Goal: Task Accomplishment & Management: Use online tool/utility

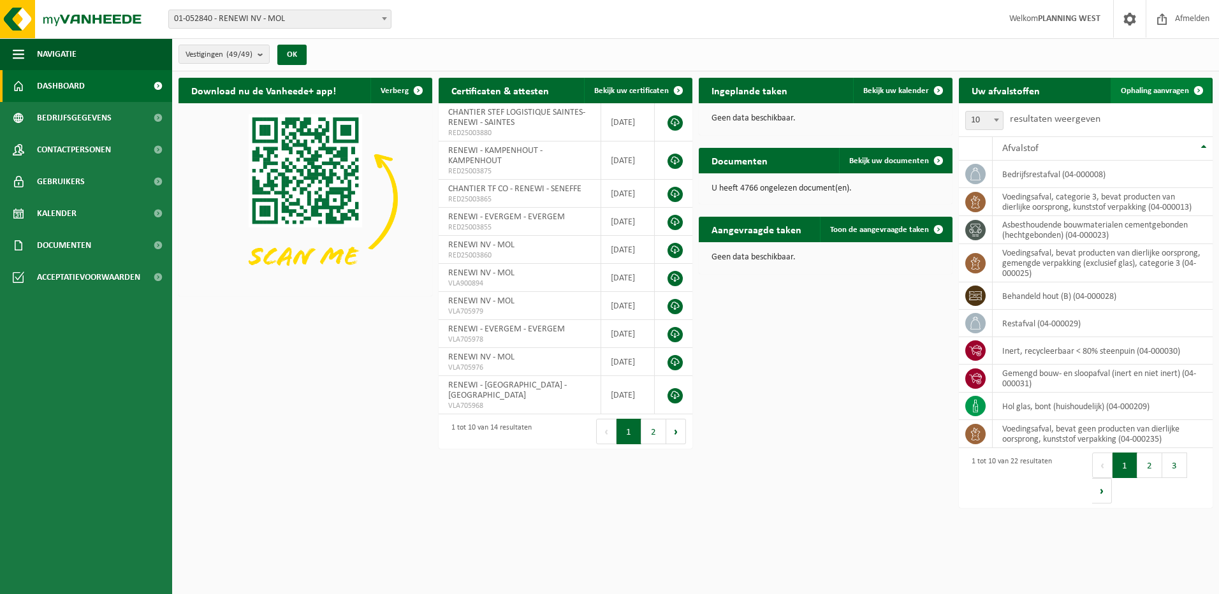
drag, startPoint x: 1156, startPoint y: 87, endPoint x: 1152, endPoint y: 94, distance: 8.9
click at [1156, 87] on span "Ophaling aanvragen" at bounding box center [1155, 91] width 68 height 8
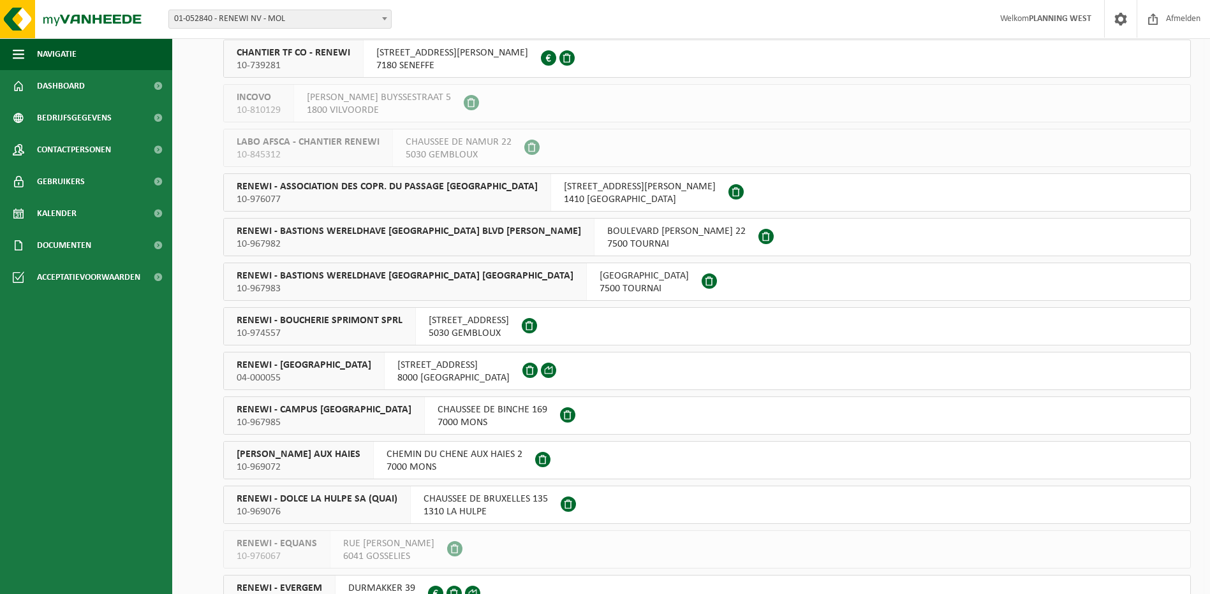
scroll to position [638, 0]
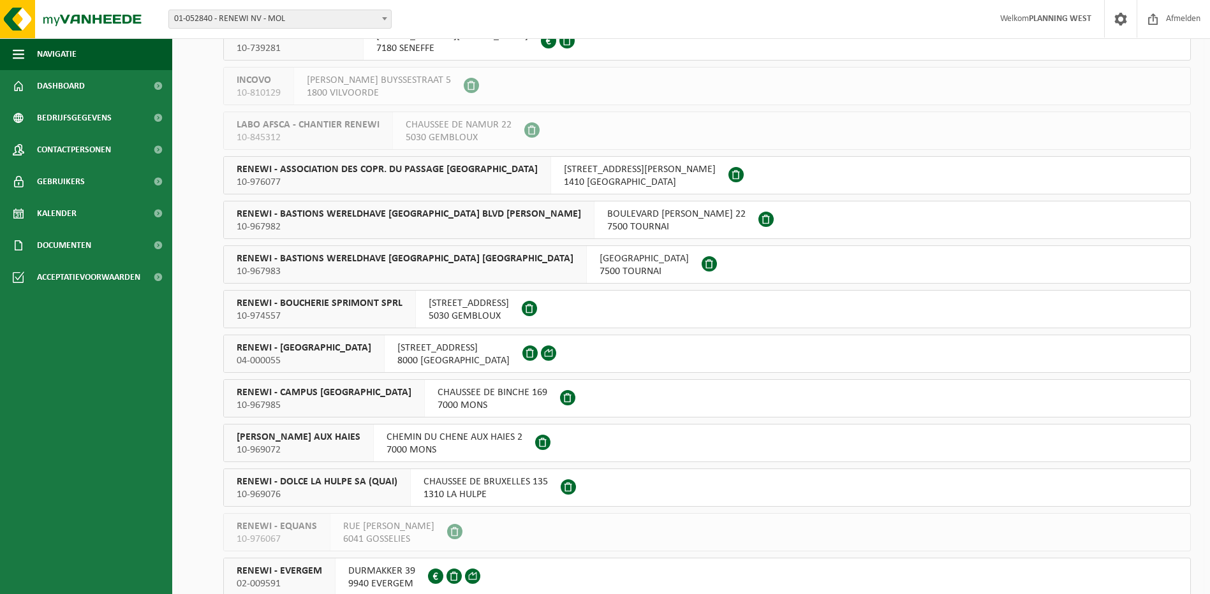
click at [288, 348] on span "RENEWI - [GEOGRAPHIC_DATA]" at bounding box center [304, 348] width 135 height 13
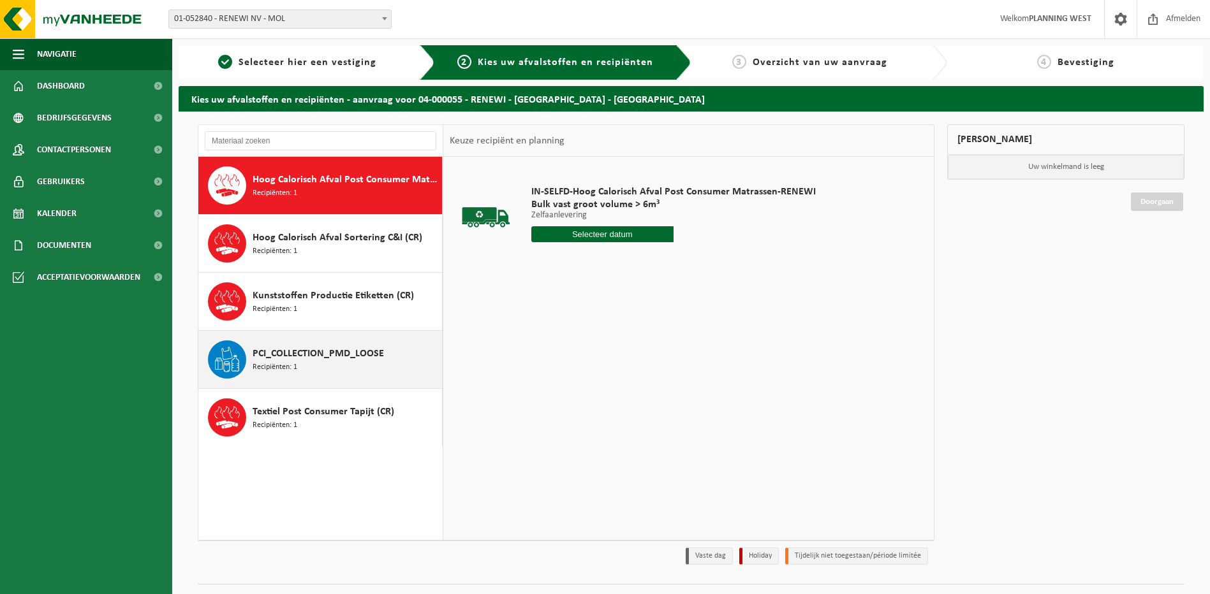
click at [297, 365] on div "PCI_COLLECTION_PMD_LOOSE Recipiënten: 1" at bounding box center [346, 360] width 186 height 38
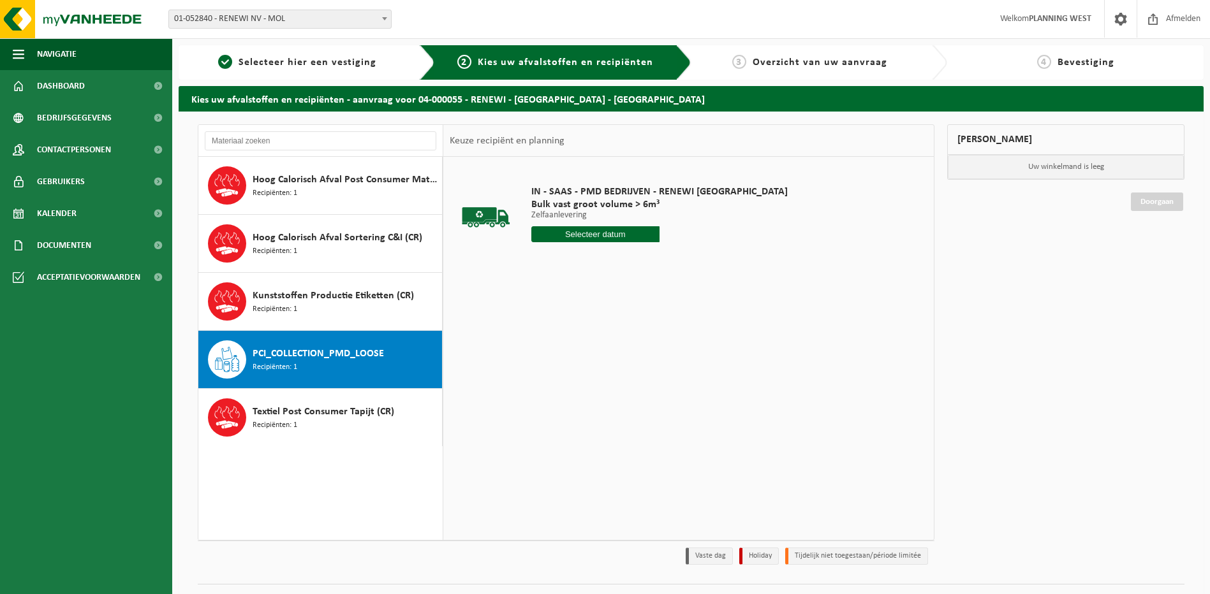
click at [606, 236] on input "text" at bounding box center [595, 234] width 128 height 16
click at [558, 346] on div "12" at bounding box center [565, 347] width 22 height 20
type input "Van 2025-08-12"
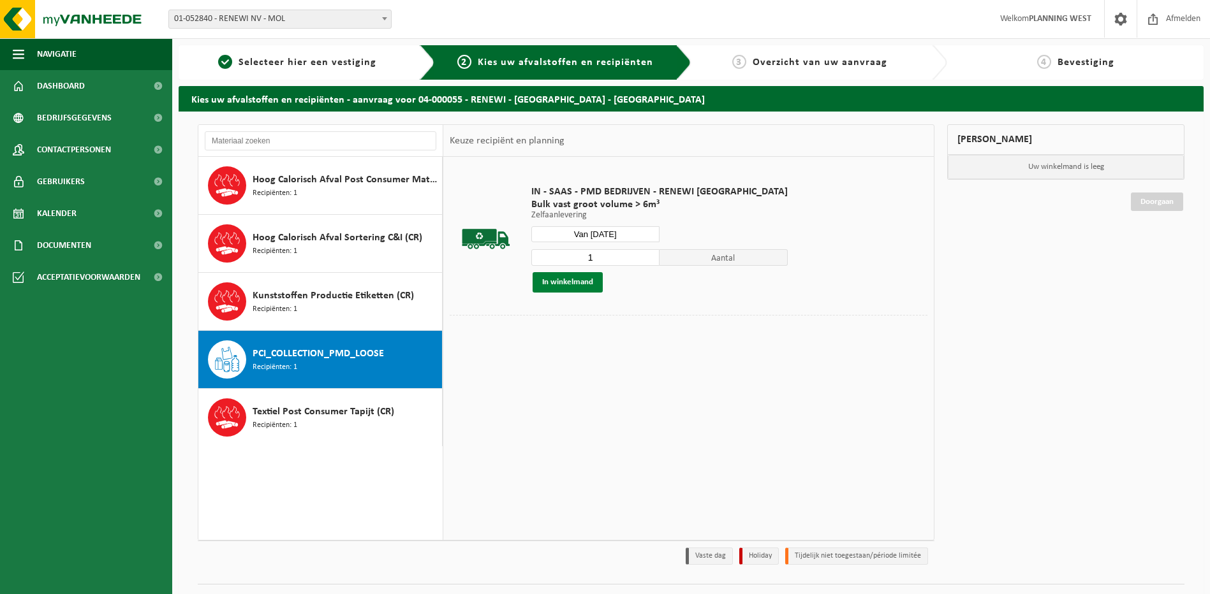
click at [555, 290] on button "In winkelmand" at bounding box center [567, 282] width 70 height 20
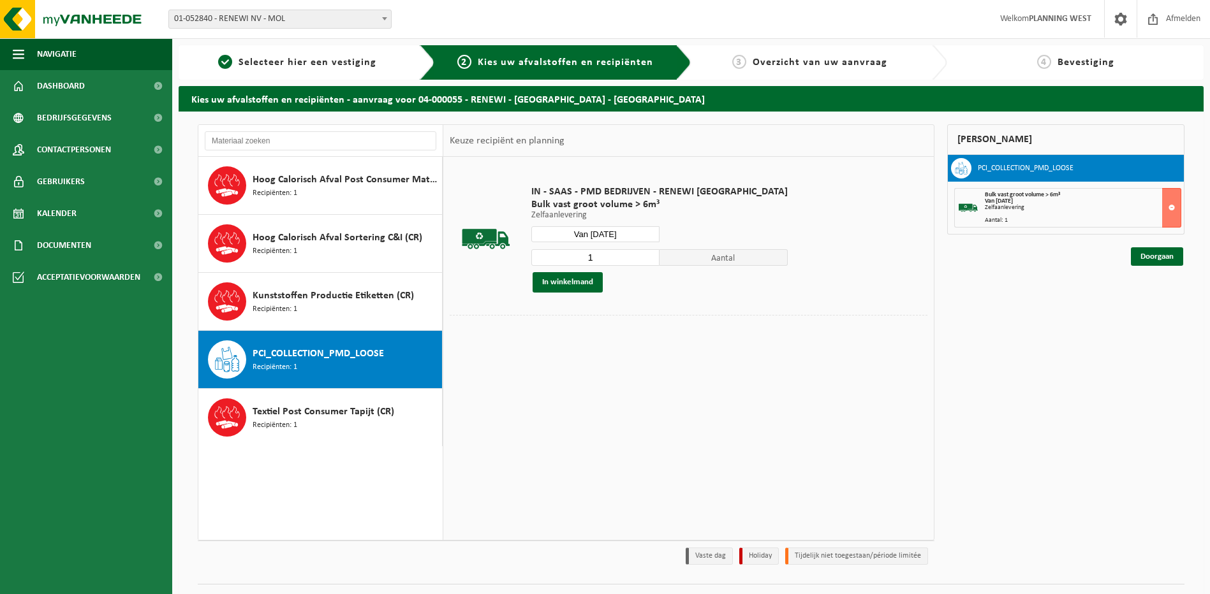
click at [1075, 200] on div "Van 2025-08-12" at bounding box center [1083, 201] width 196 height 6
click at [1150, 253] on link "Doorgaan" at bounding box center [1157, 256] width 52 height 18
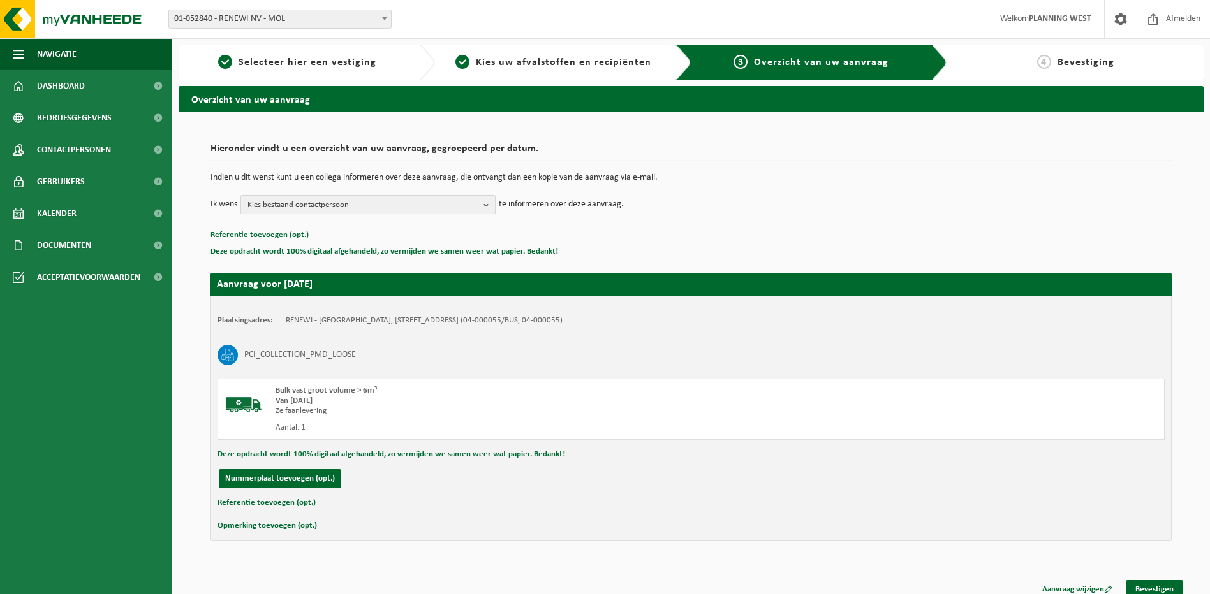
click at [393, 213] on span "Kies bestaand contactpersoon" at bounding box center [362, 205] width 231 height 19
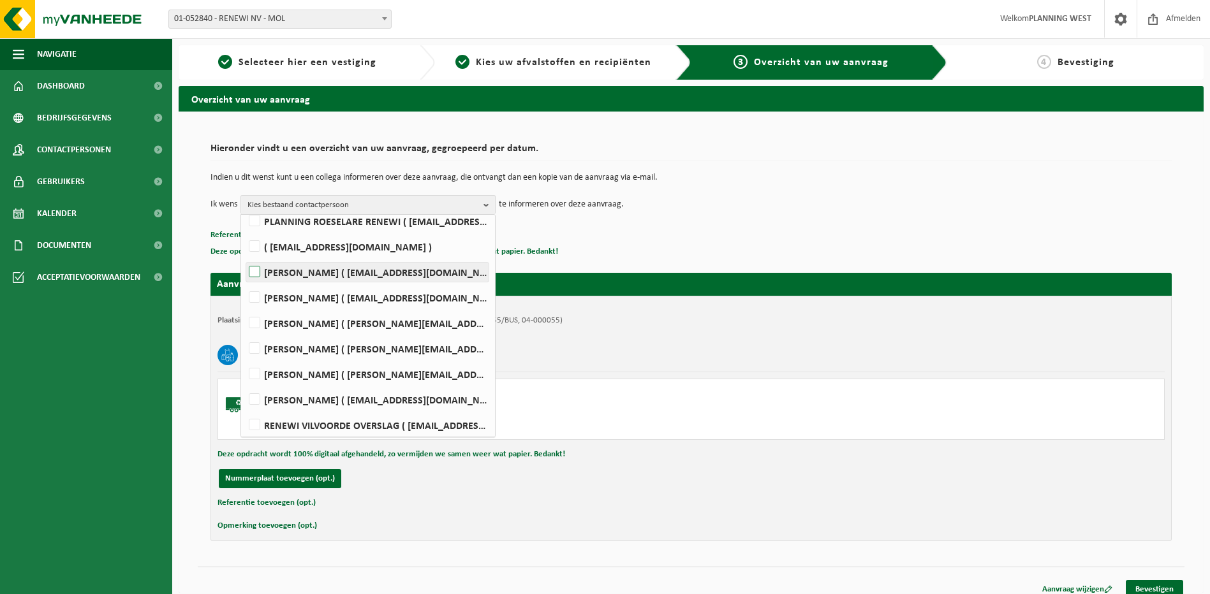
scroll to position [128, 0]
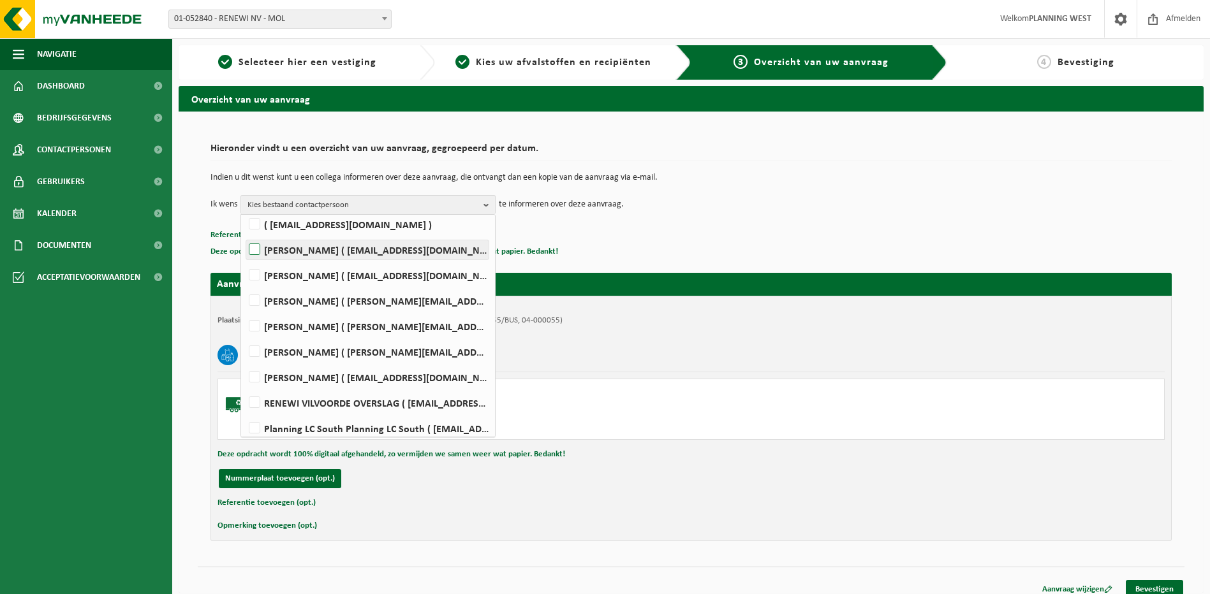
click at [328, 297] on label "NATHALIE CABEKE ( nathalie.cabeke@renewi.com )" at bounding box center [367, 300] width 242 height 19
click at [244, 285] on input "NATHALIE CABEKE ( nathalie.cabeke@renewi.com )" at bounding box center [244, 284] width 1 height 1
checkbox input "true"
click at [742, 234] on p "Referentie toevoegen (opt.)" at bounding box center [690, 235] width 961 height 17
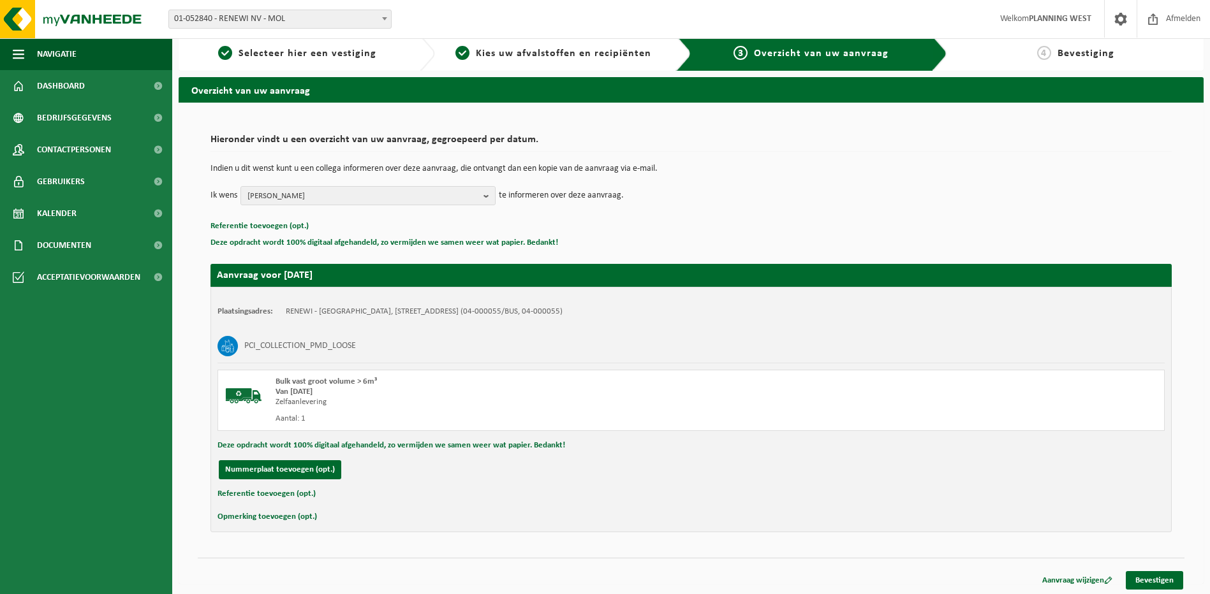
scroll to position [11, 0]
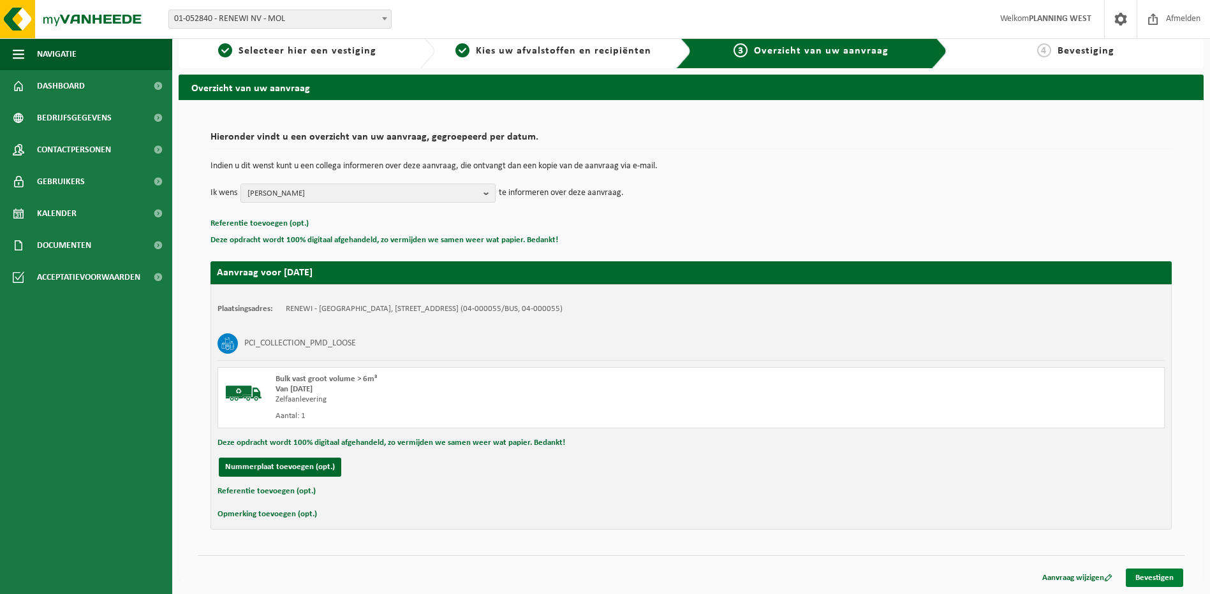
click at [1165, 578] on link "Bevestigen" at bounding box center [1154, 578] width 57 height 18
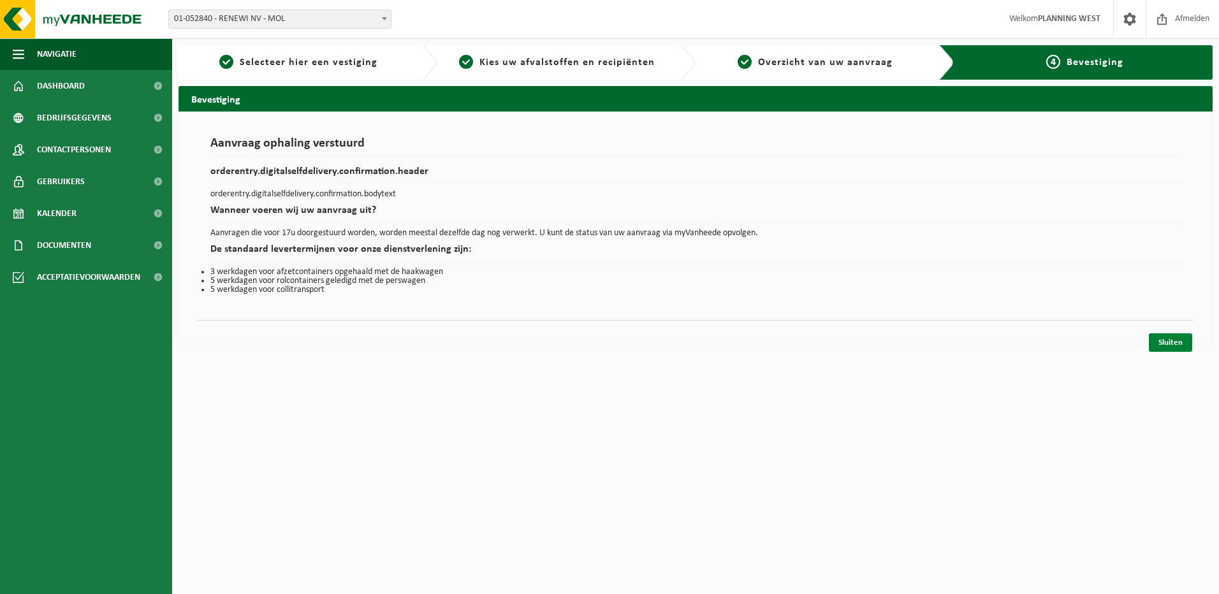
click at [1172, 343] on link "Sluiten" at bounding box center [1170, 343] width 43 height 18
